Goal: Check status: Check status

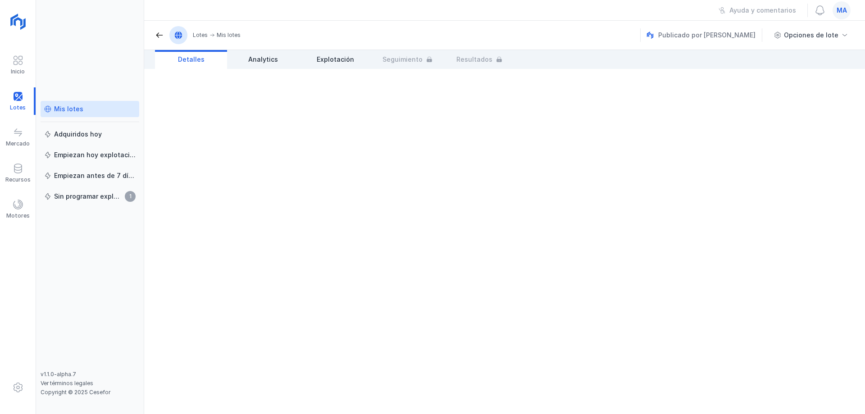
click at [86, 106] on div "Mis lotes" at bounding box center [89, 109] width 91 height 9
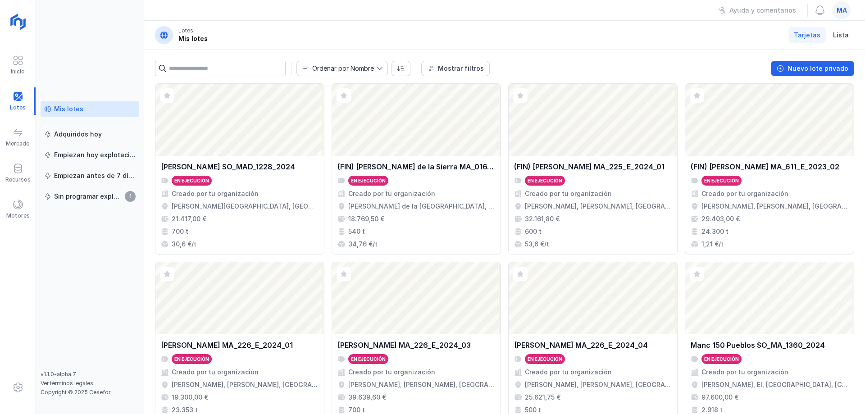
click at [525, 35] on header "Lotes Mis lotes Tarjetas Lista" at bounding box center [504, 35] width 721 height 29
click at [455, 364] on div "[PERSON_NAME] MA_226_E_2024_03 En ejecución Creado por tu organización [PERSON_…" at bounding box center [417, 383] width 158 height 87
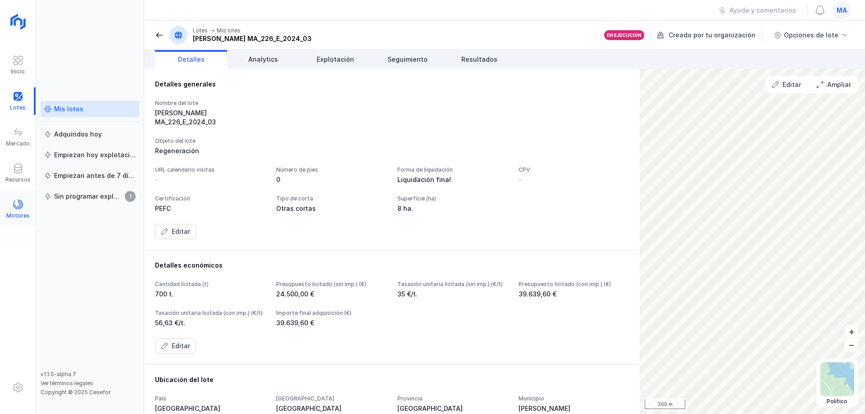
click at [15, 209] on span at bounding box center [18, 204] width 11 height 11
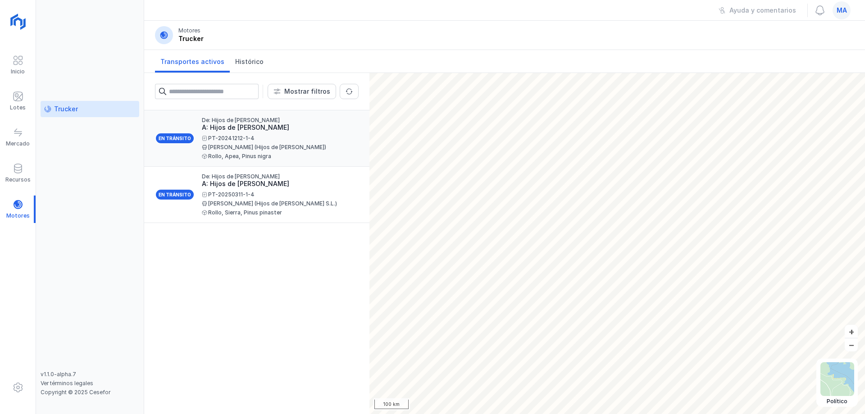
click at [262, 131] on div "A: Hijos de [PERSON_NAME]" at bounding box center [277, 127] width 150 height 9
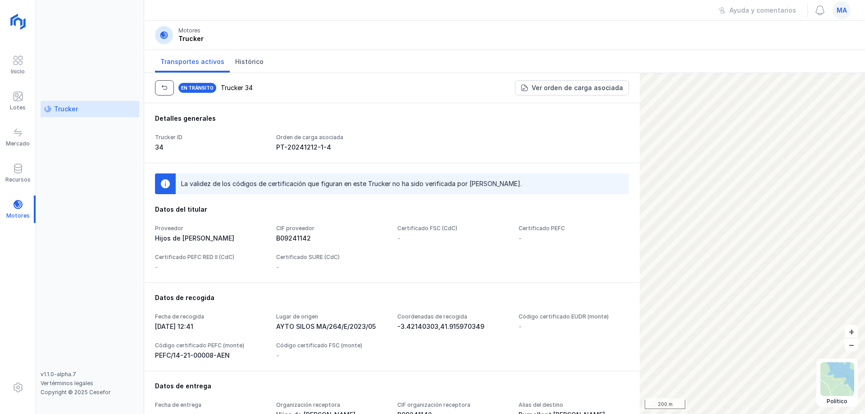
click at [164, 87] on span "button" at bounding box center [164, 87] width 7 height 7
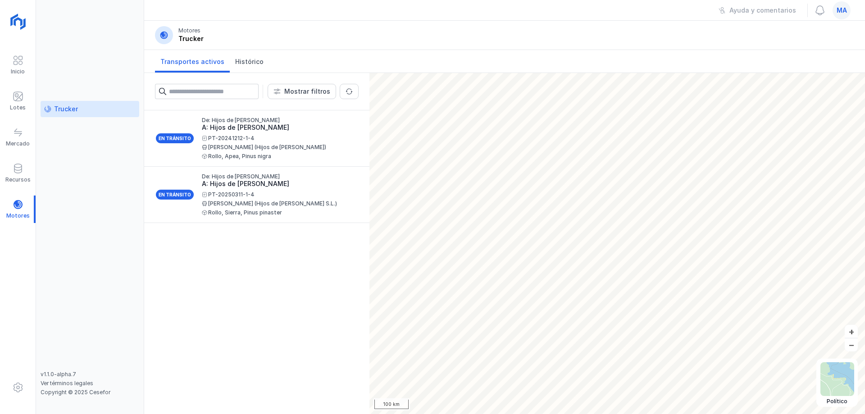
drag, startPoint x: 266, startPoint y: 271, endPoint x: 267, endPoint y: 255, distance: 16.3
click at [266, 270] on div "En tránsito De: Hijos de [PERSON_NAME] A: Hijos de [PERSON_NAME] PT-20241212-1-…" at bounding box center [256, 262] width 225 height 304
click at [243, 58] on span "Histórico" at bounding box center [249, 61] width 28 height 9
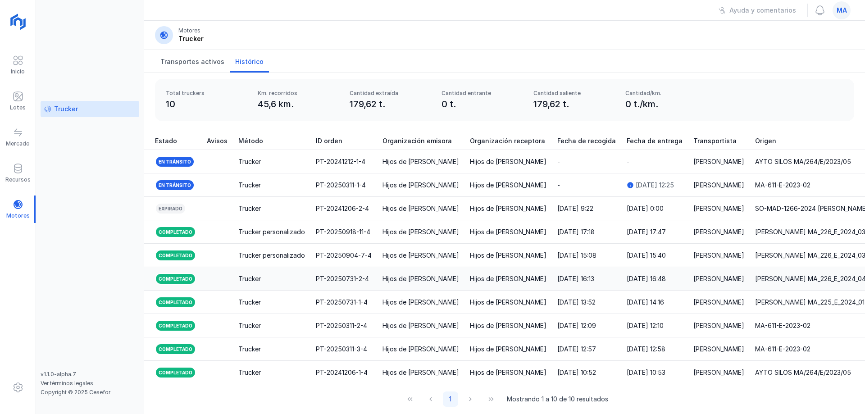
scroll to position [0, 1100]
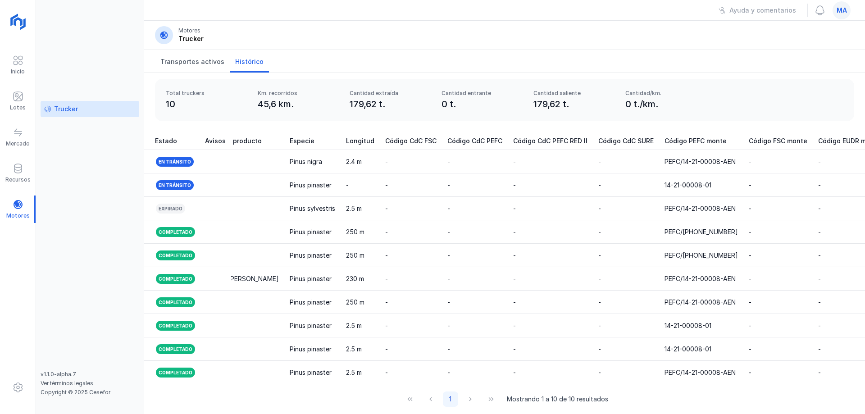
drag, startPoint x: 310, startPoint y: 32, endPoint x: 309, endPoint y: 42, distance: 10.5
click at [310, 33] on header "Motores Trucker" at bounding box center [504, 35] width 721 height 29
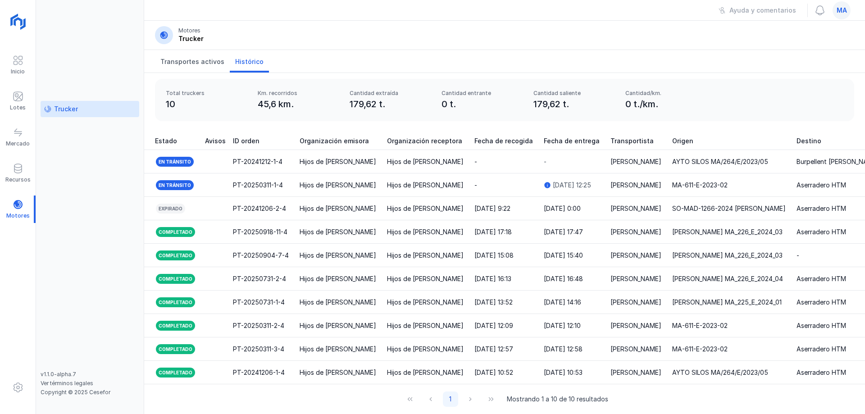
scroll to position [0, 0]
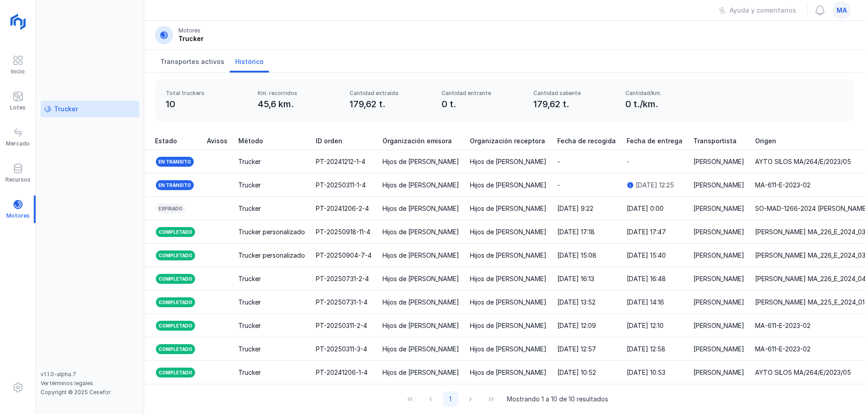
click at [76, 194] on div "Trucker" at bounding box center [90, 236] width 99 height 270
click at [271, 27] on header "Motores Trucker" at bounding box center [504, 35] width 721 height 29
click at [651, 33] on header "Motores Trucker" at bounding box center [504, 35] width 721 height 29
click at [103, 192] on div "Trucker" at bounding box center [90, 236] width 99 height 270
click at [437, 42] on header "Motores Trucker" at bounding box center [504, 35] width 721 height 29
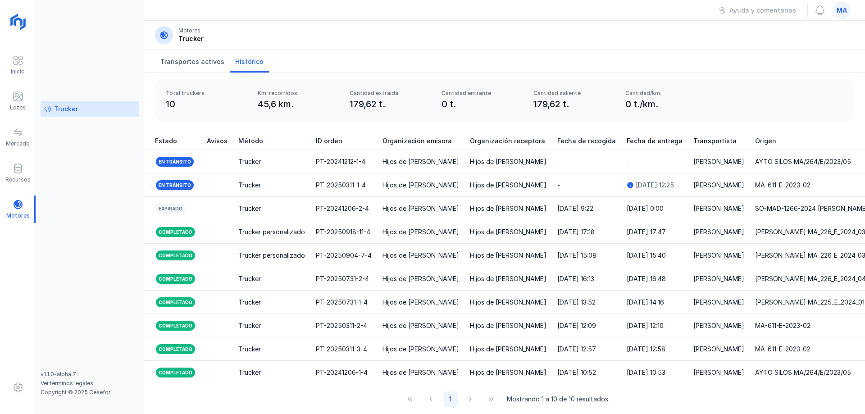
click at [697, 59] on div "Transportes activos Histórico" at bounding box center [504, 61] width 721 height 23
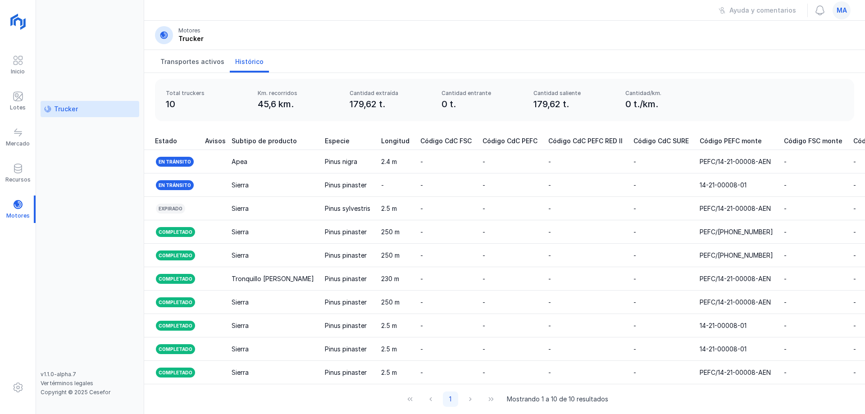
scroll to position [0, 1075]
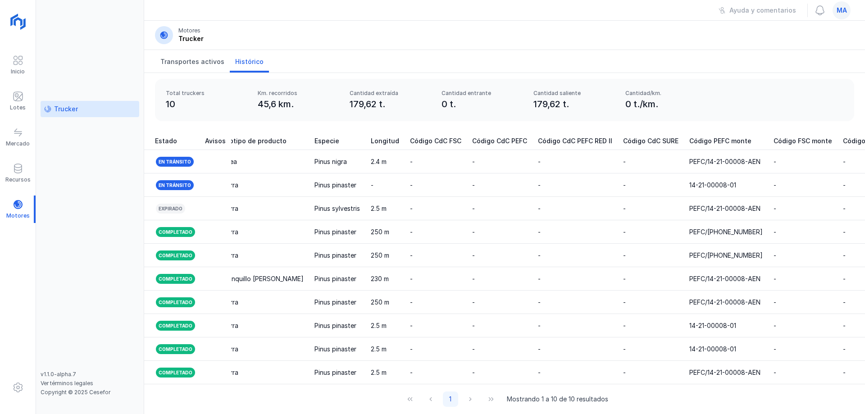
click at [782, 26] on header "Motores Trucker" at bounding box center [504, 35] width 721 height 29
